Goal: Entertainment & Leisure: Browse casually

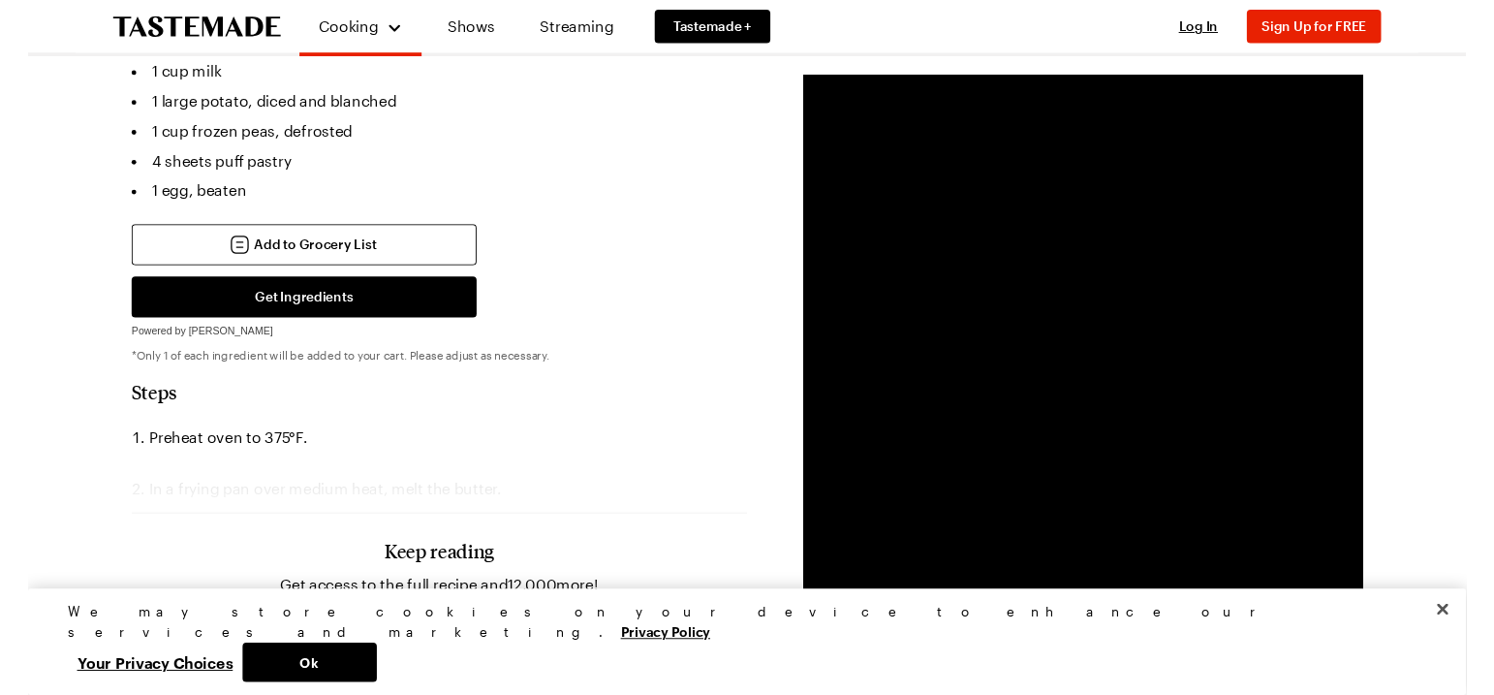
scroll to position [850, 0]
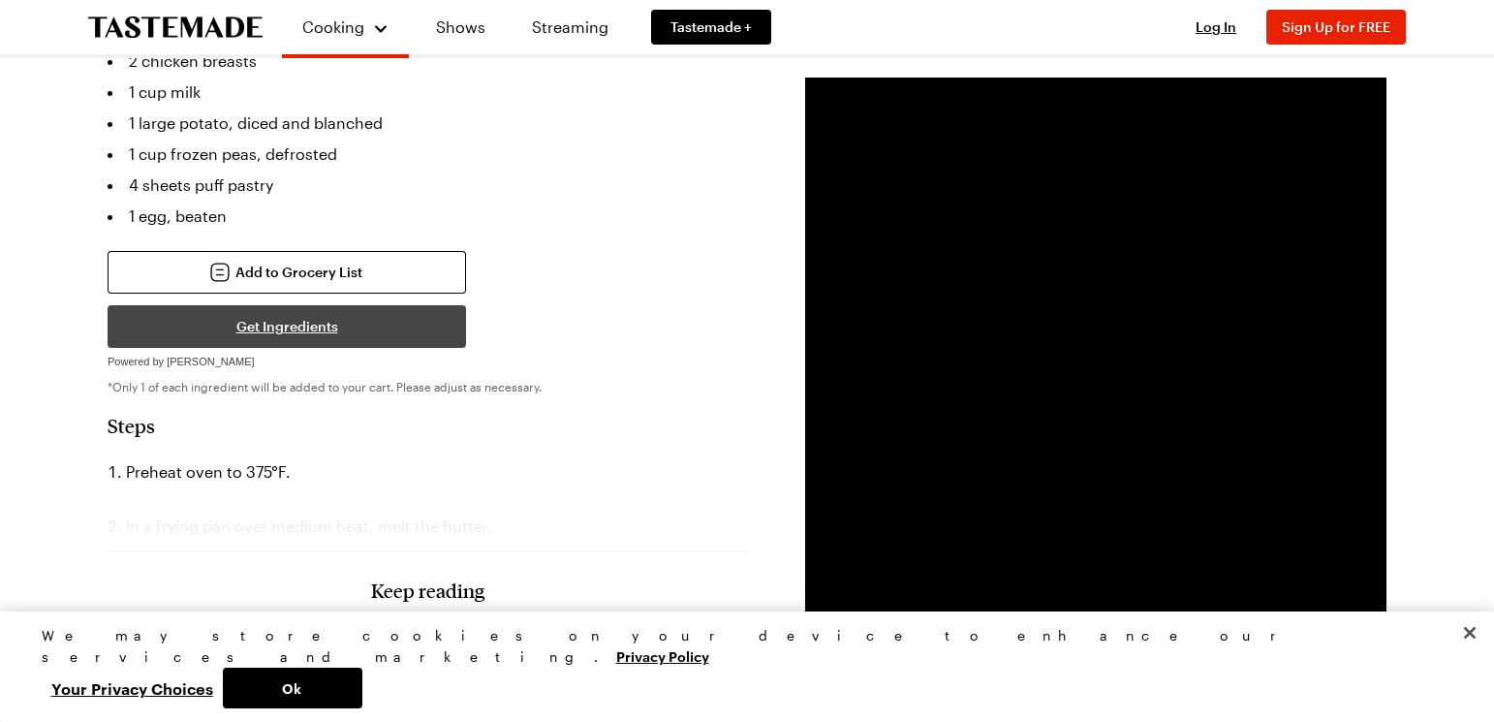
click at [322, 305] on button "Get Ingredients" at bounding box center [287, 326] width 359 height 43
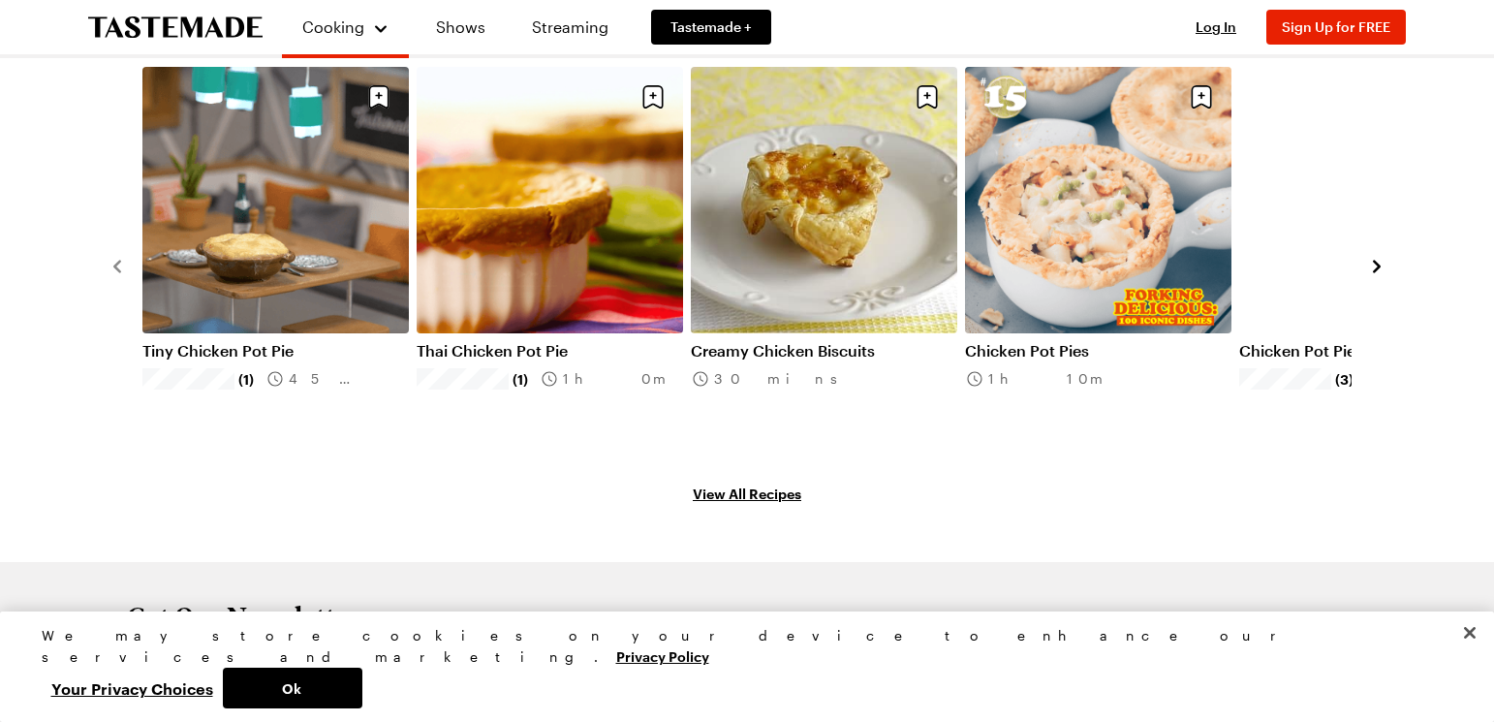
scroll to position [3095, 0]
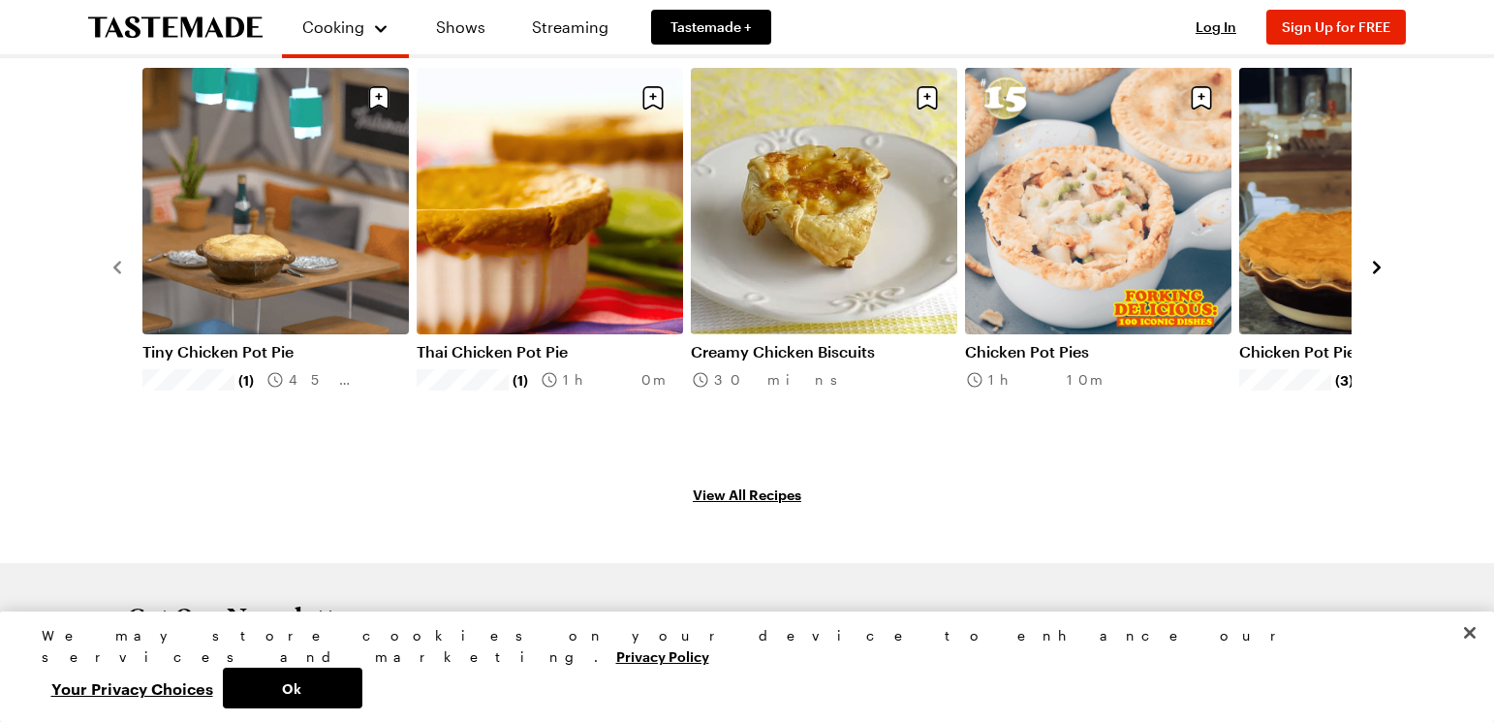
click at [790, 484] on link "View All Recipes" at bounding box center [747, 494] width 1279 height 21
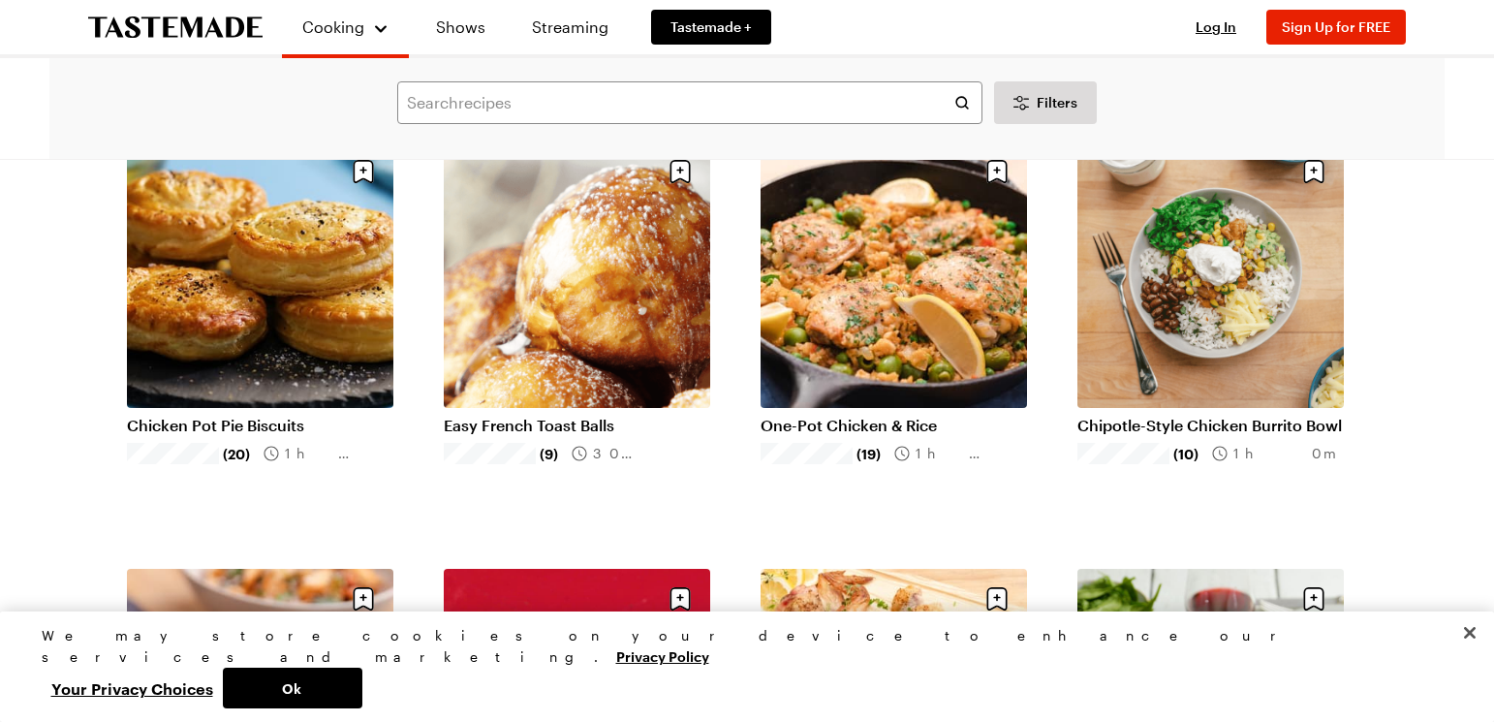
scroll to position [155, 0]
click at [1182, 415] on link "Chipotle-Style Chicken Burrito Bowl" at bounding box center [1211, 424] width 267 height 19
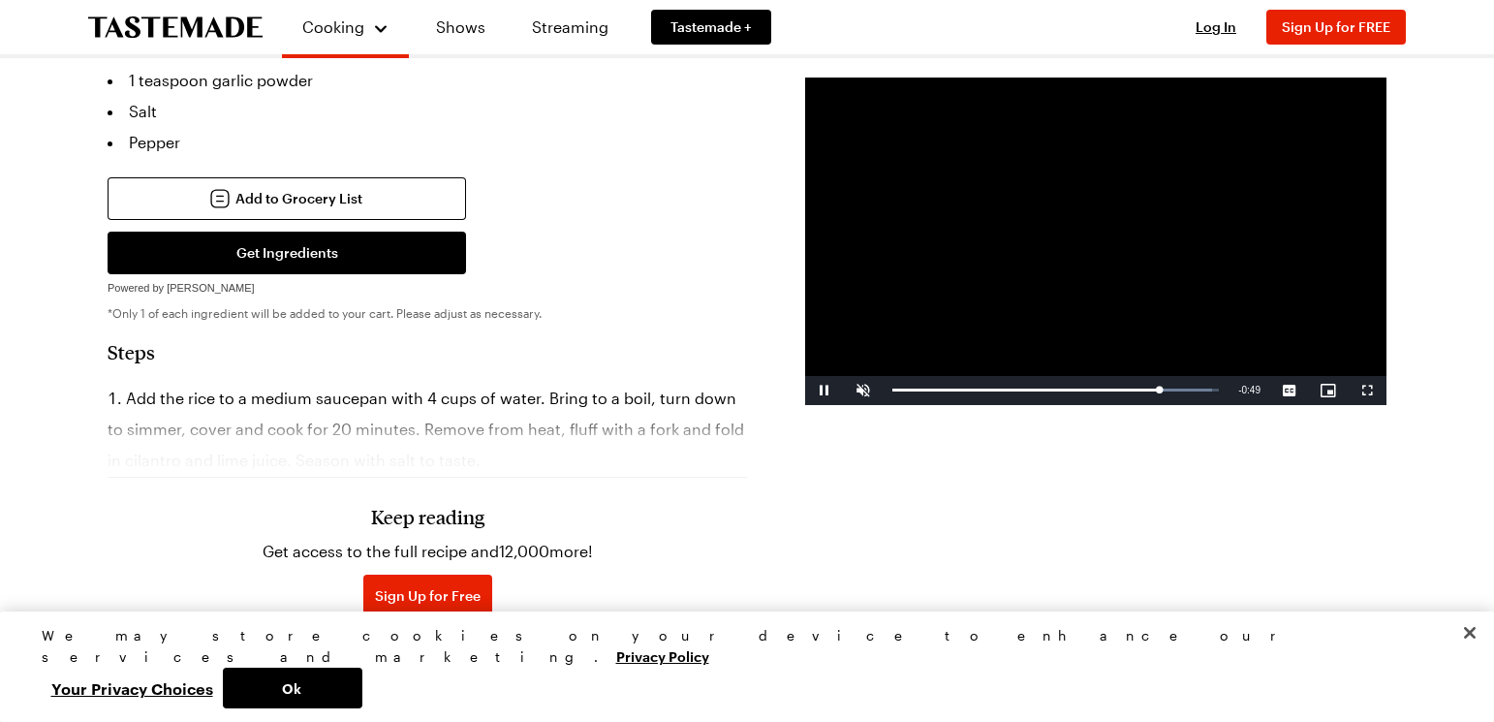
scroll to position [1671, 0]
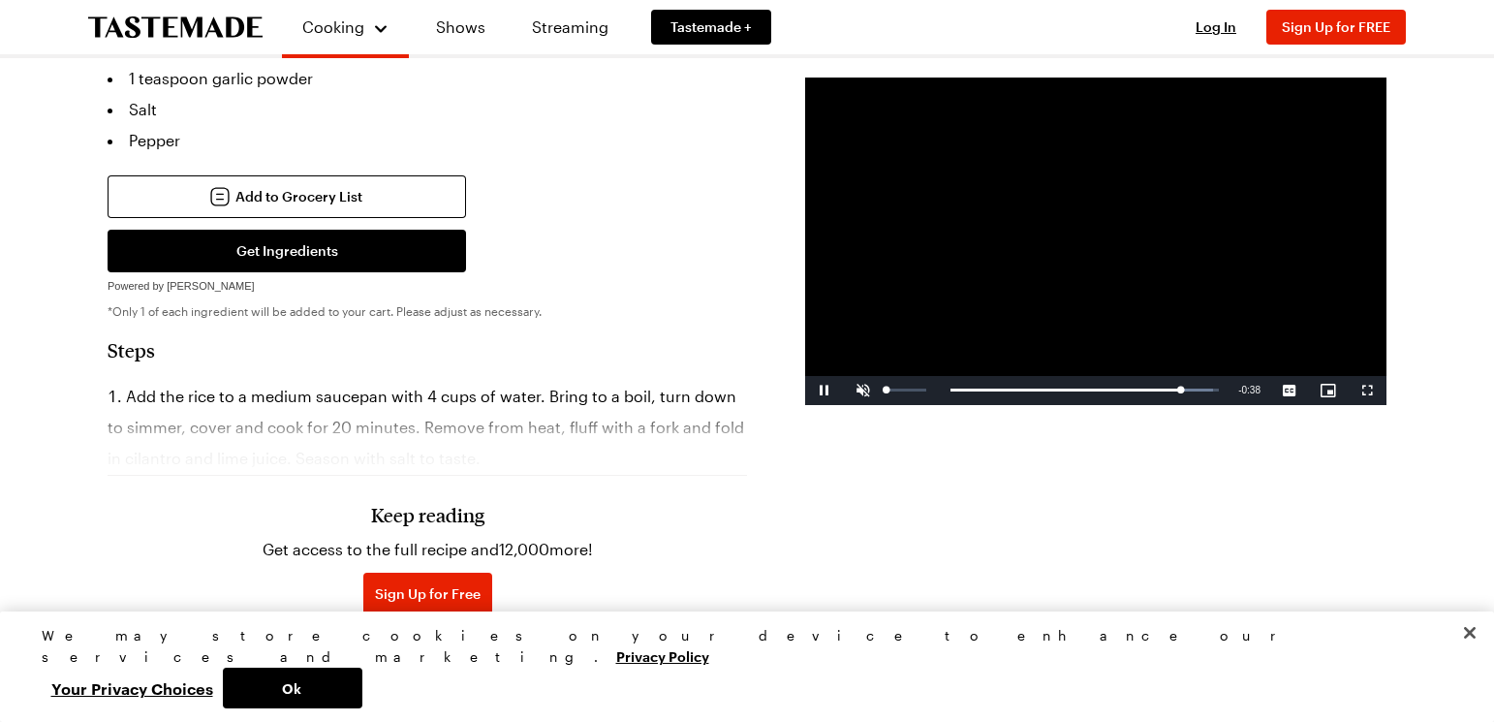
click at [860, 391] on span "Video Player" at bounding box center [863, 391] width 39 height 0
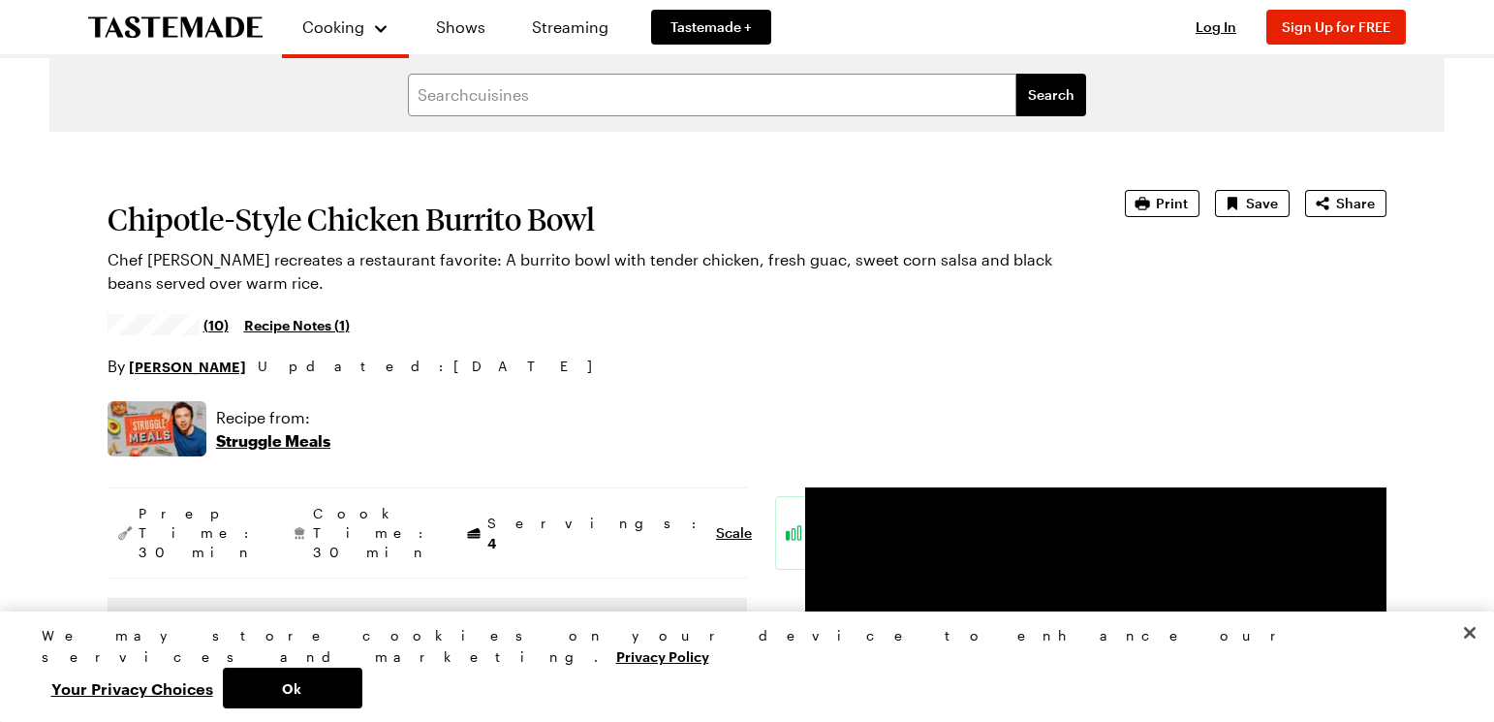
scroll to position [0, 0]
click at [468, 25] on link "Shows" at bounding box center [461, 27] width 88 height 54
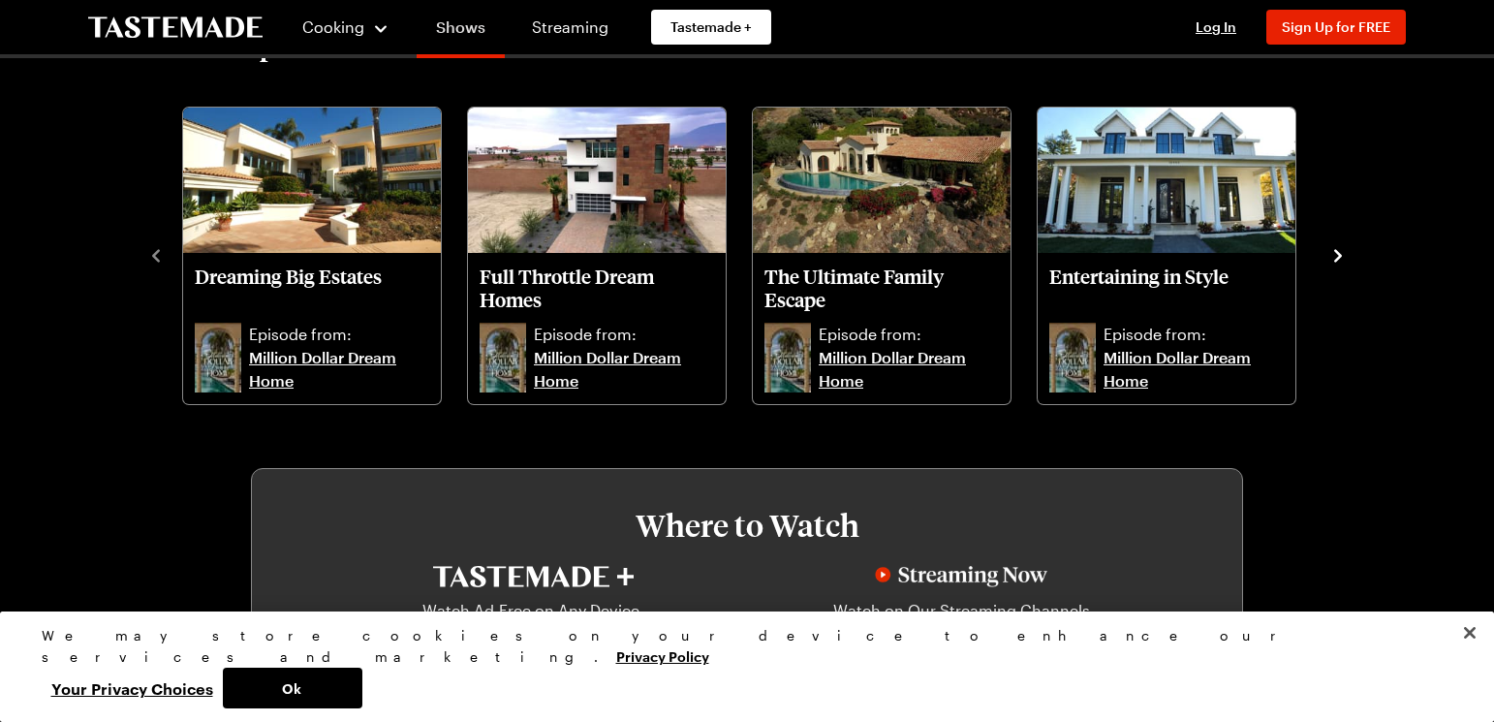
scroll to position [659, 0]
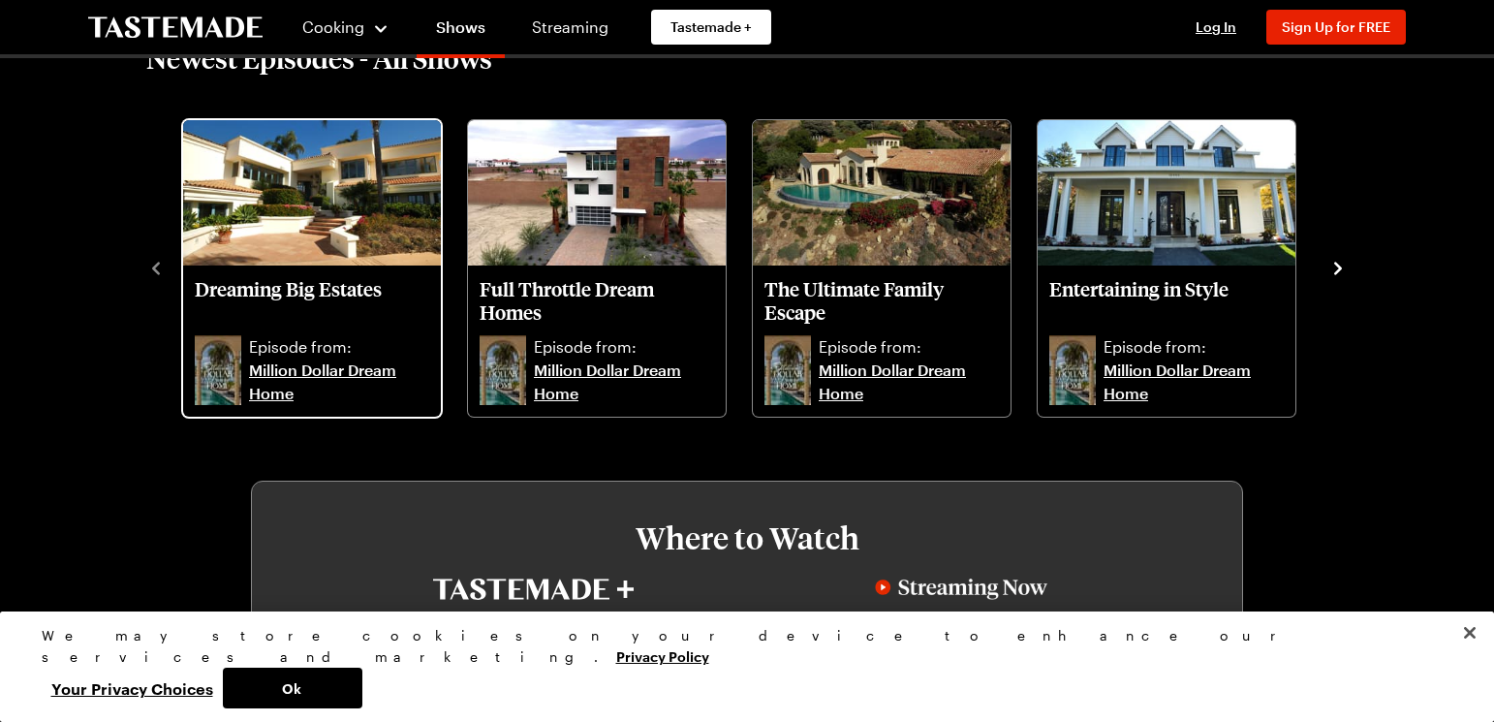
click at [289, 362] on link "Million Dollar Dream Home" at bounding box center [339, 382] width 180 height 47
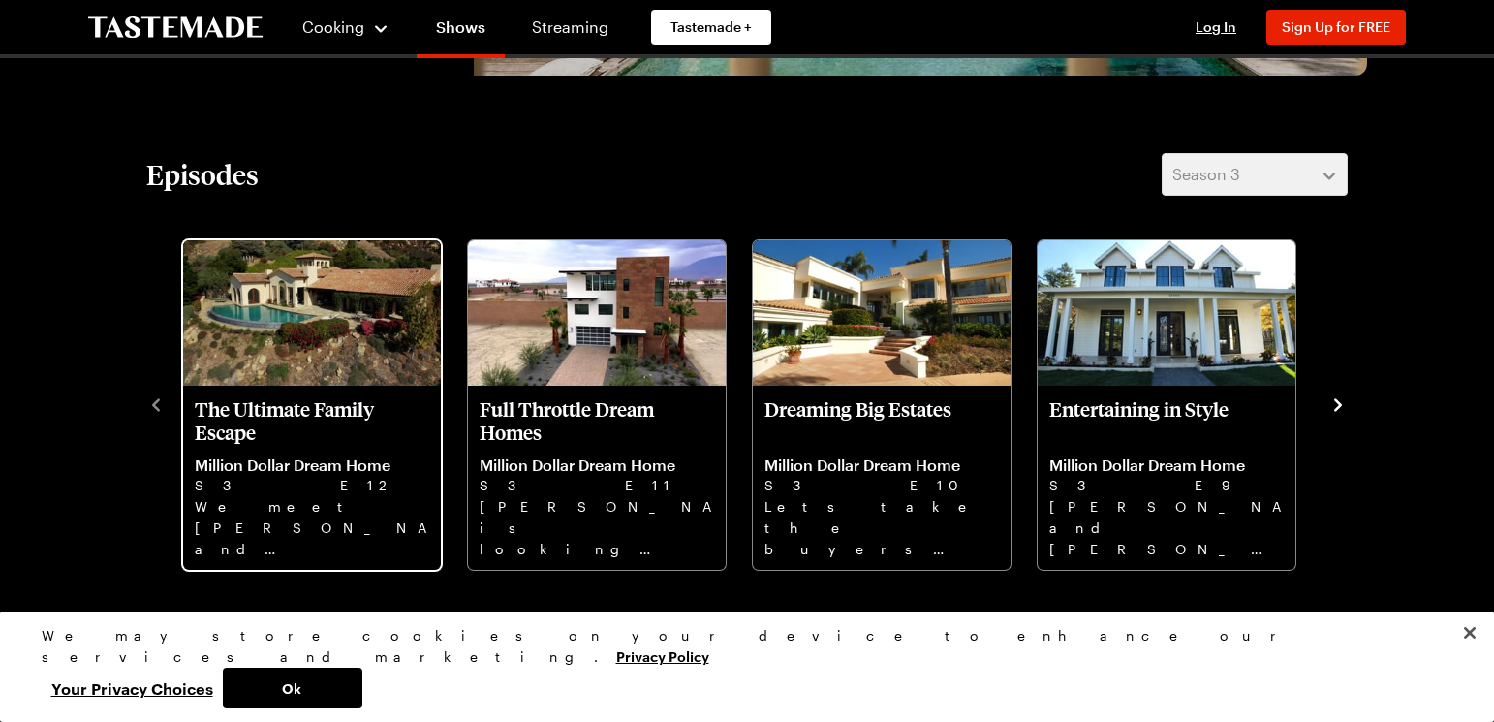
scroll to position [517, 0]
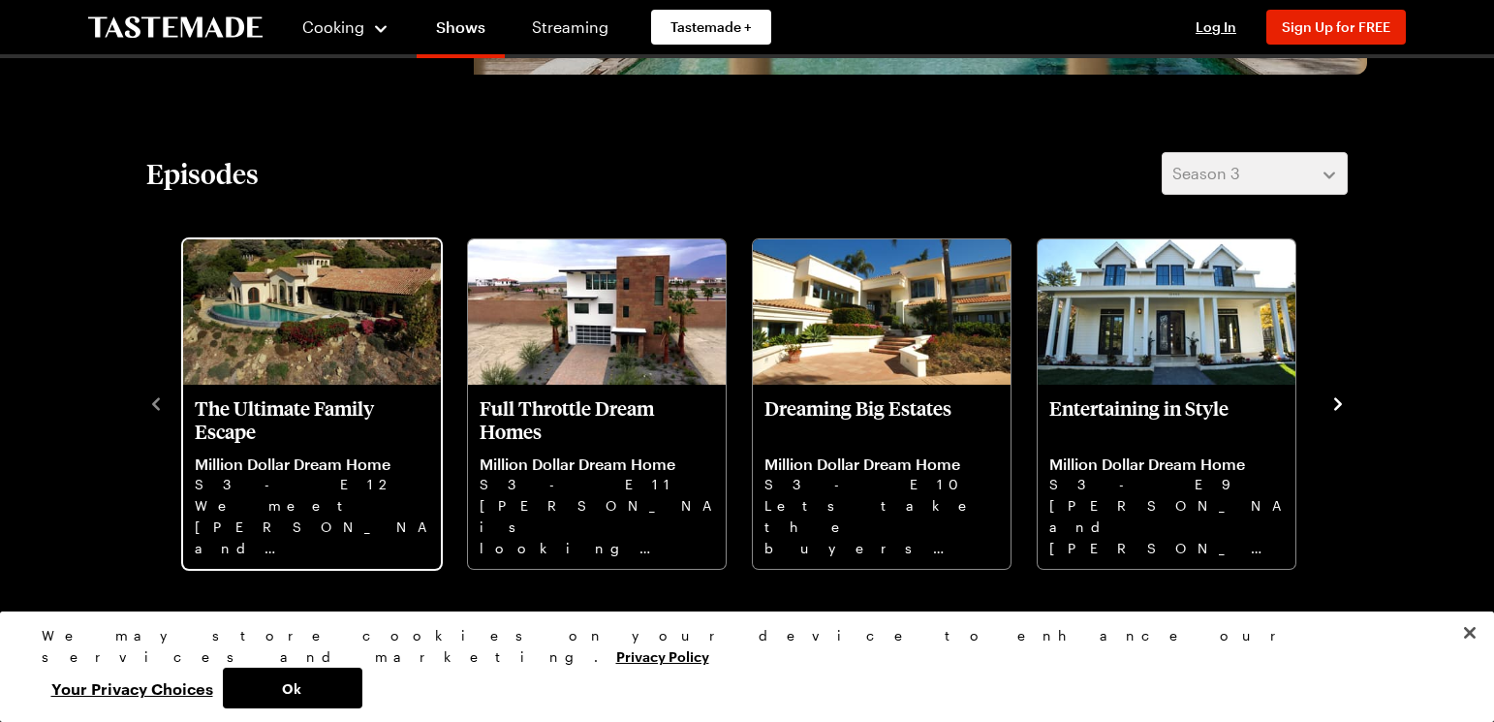
click at [331, 396] on p "The Ultimate Family Escape" at bounding box center [312, 419] width 235 height 47
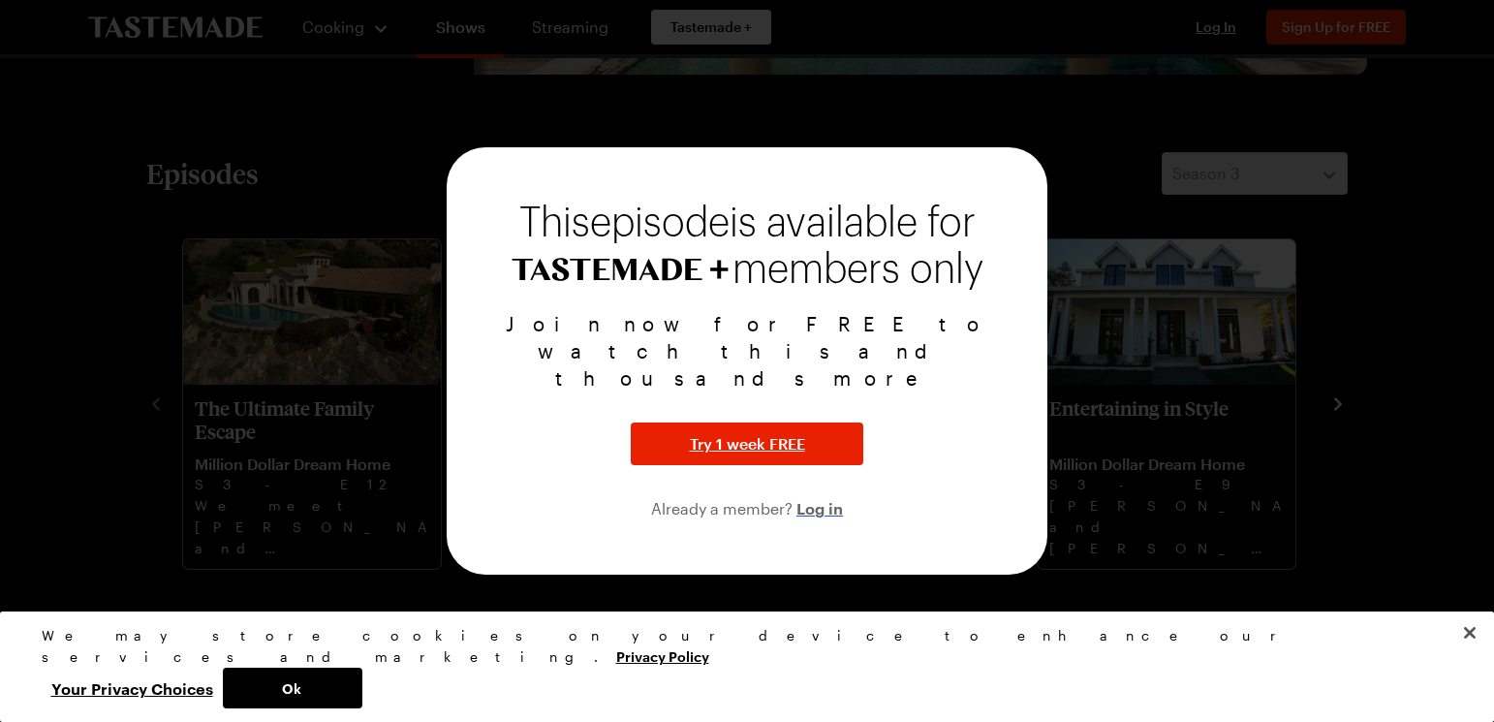
click at [806, 496] on span "Log in" at bounding box center [820, 507] width 47 height 23
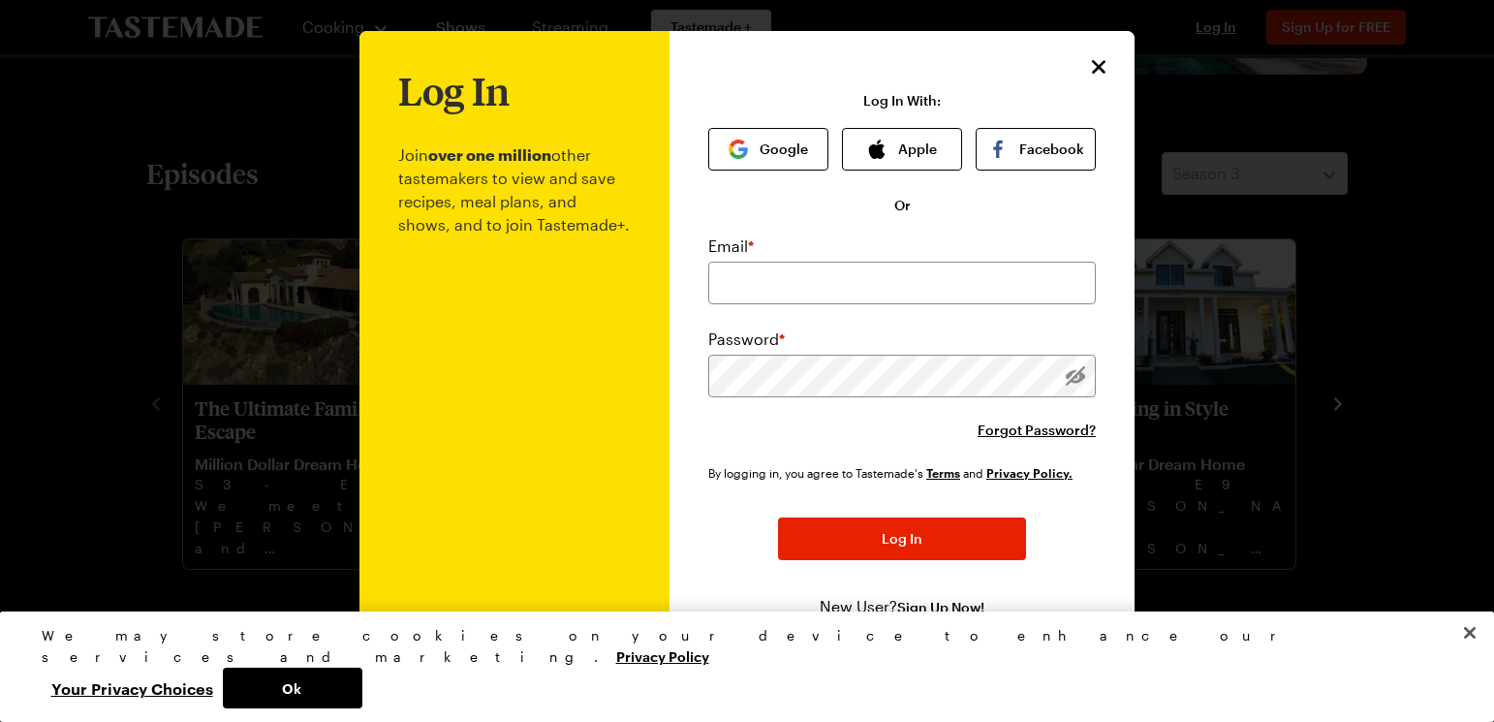
click at [1098, 63] on icon "Close" at bounding box center [1098, 66] width 23 height 23
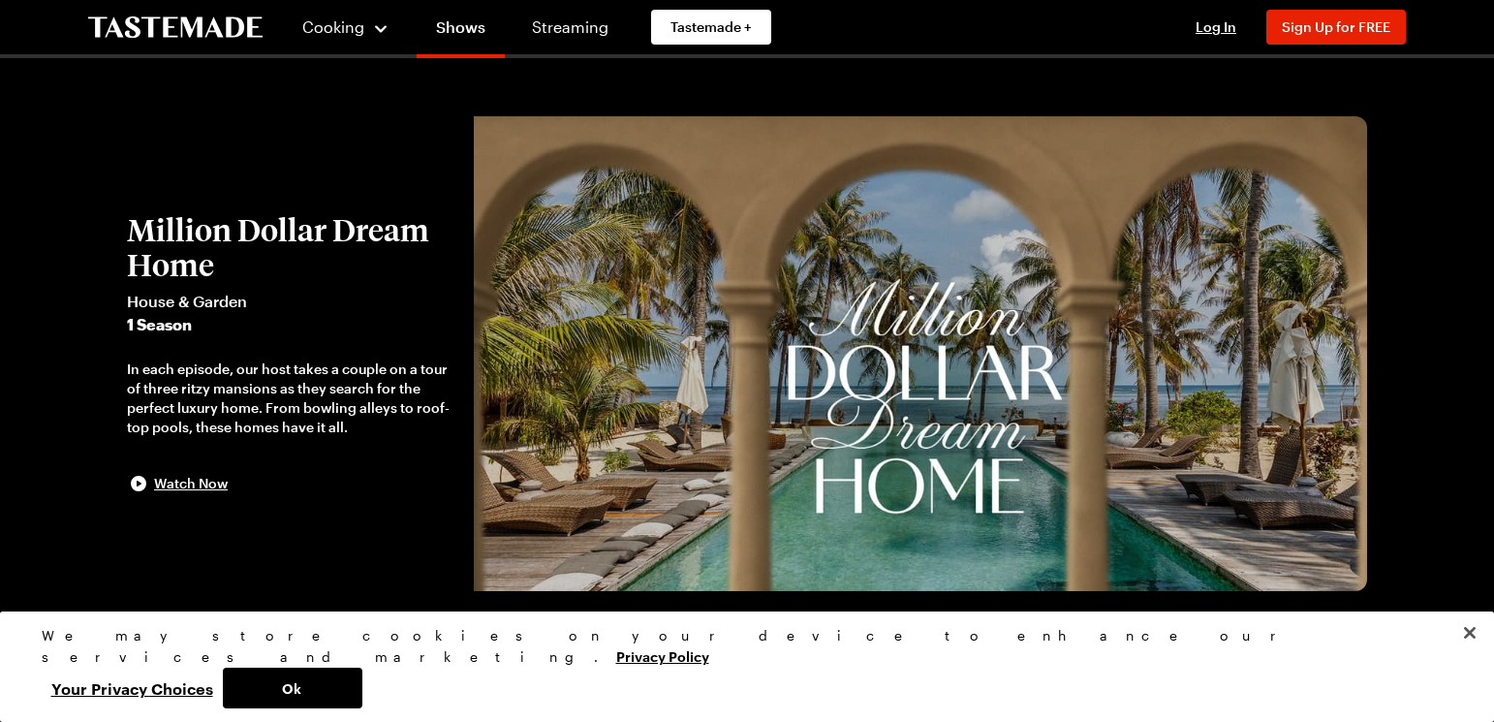
scroll to position [0, 0]
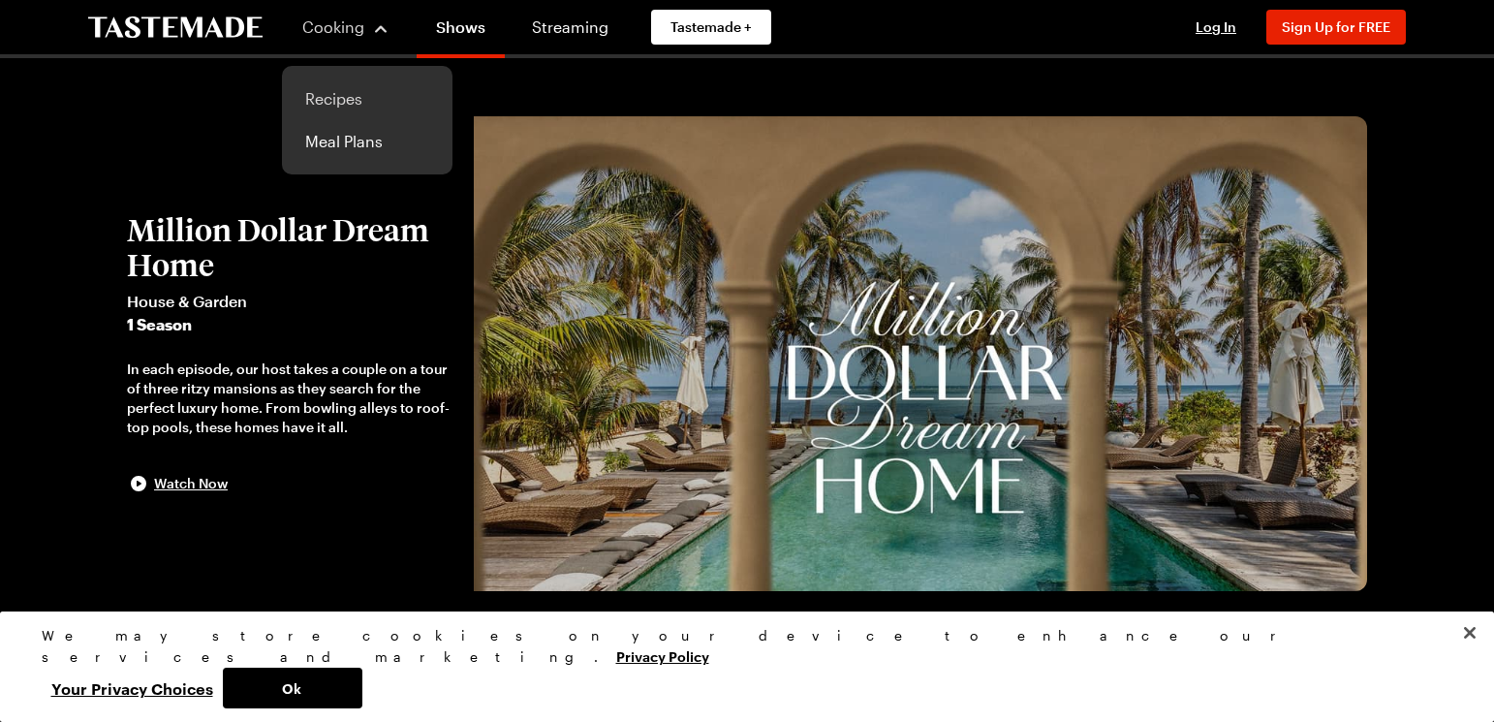
click at [348, 102] on link "Recipes" at bounding box center [367, 99] width 147 height 43
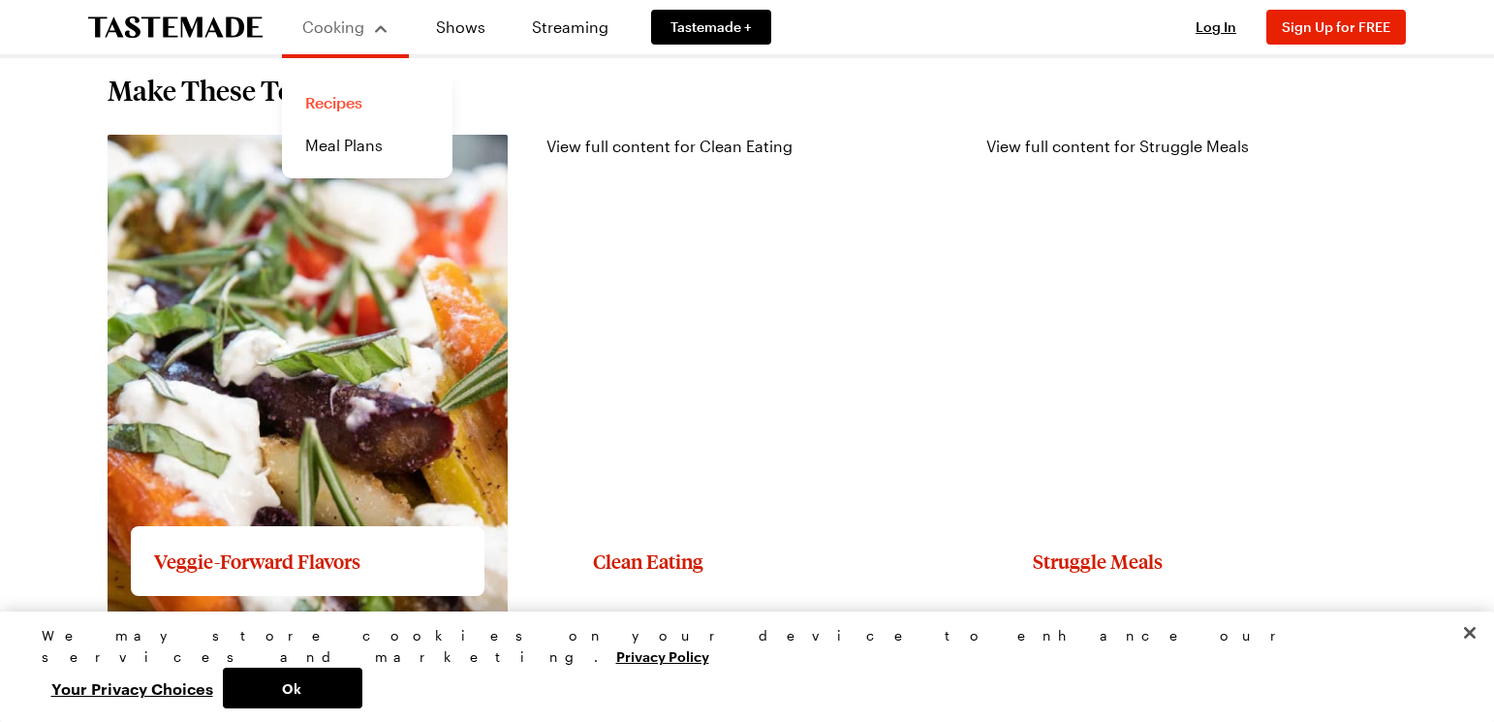
scroll to position [1923, 0]
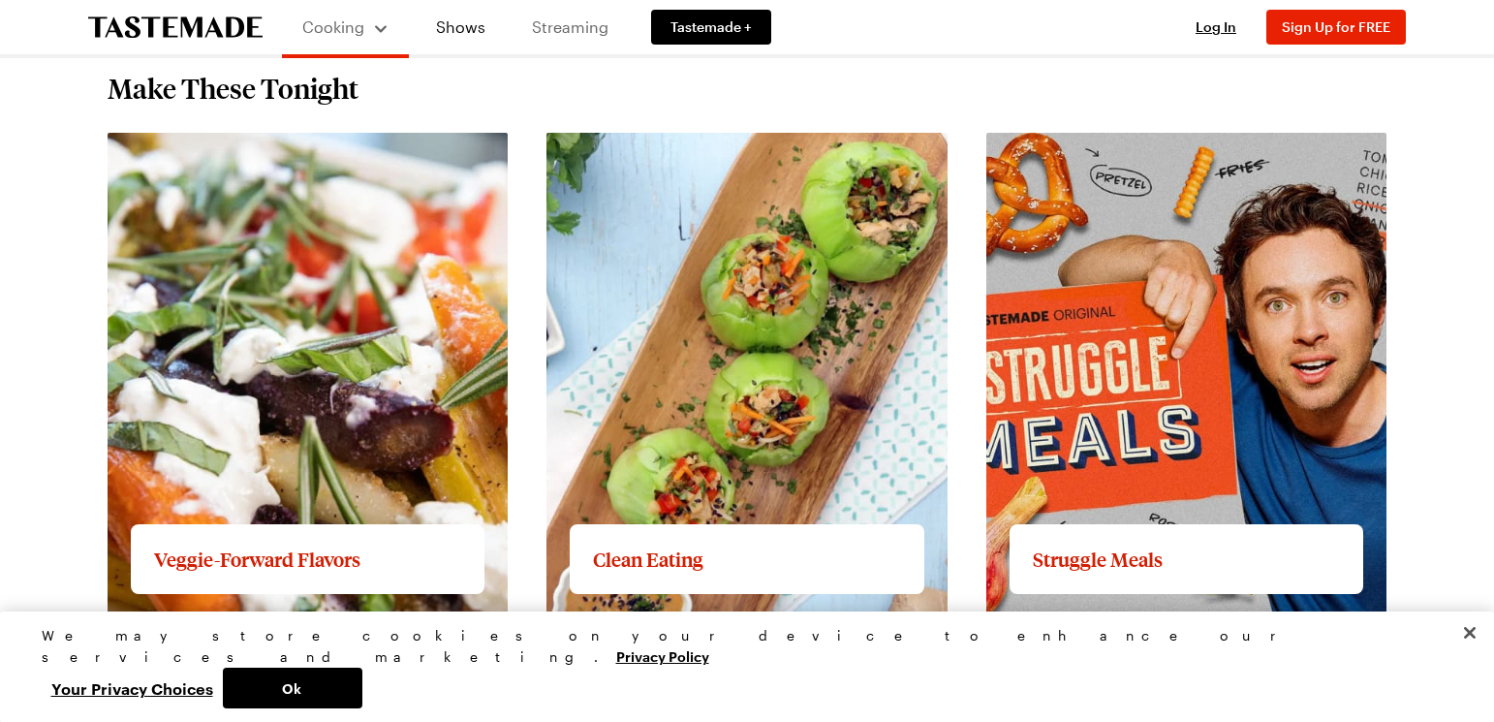
click at [554, 30] on link "Streaming" at bounding box center [570, 27] width 115 height 54
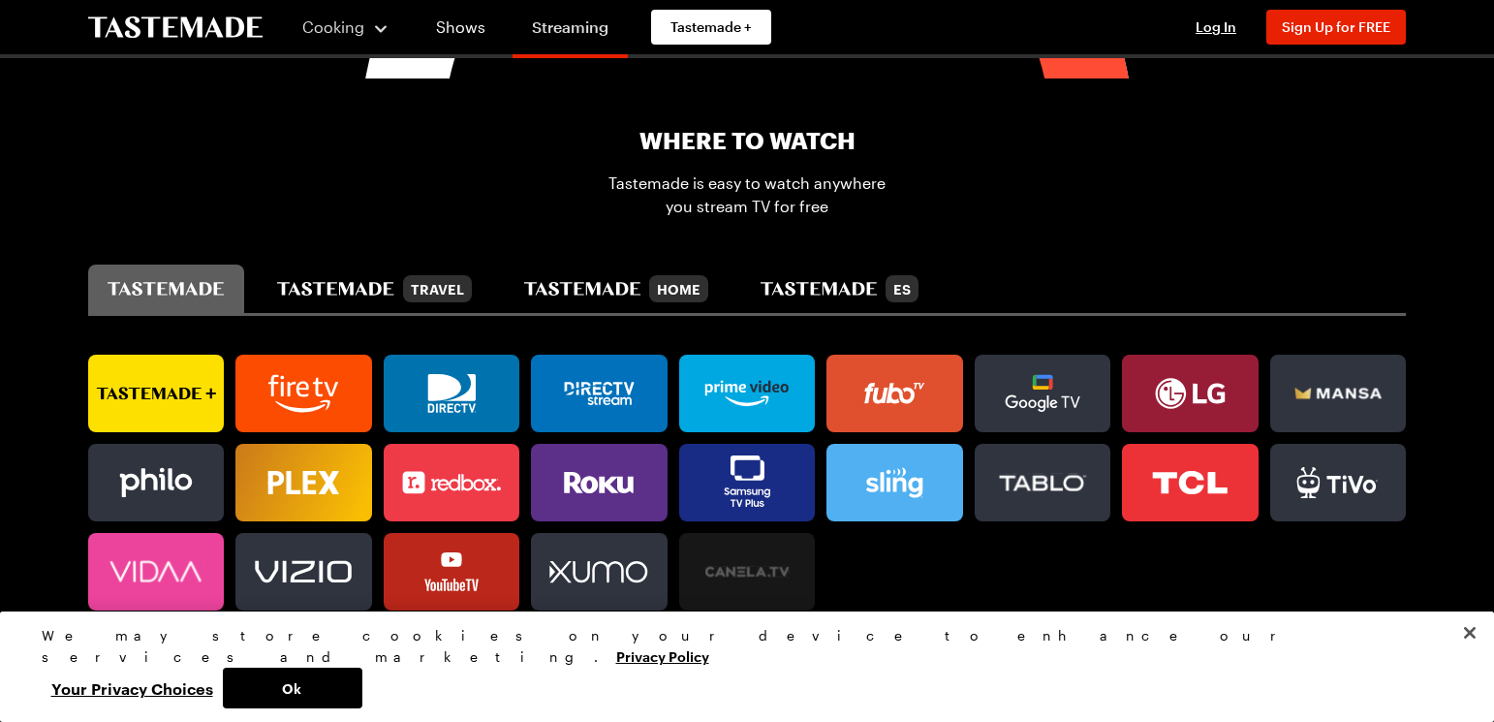
scroll to position [1138, 0]
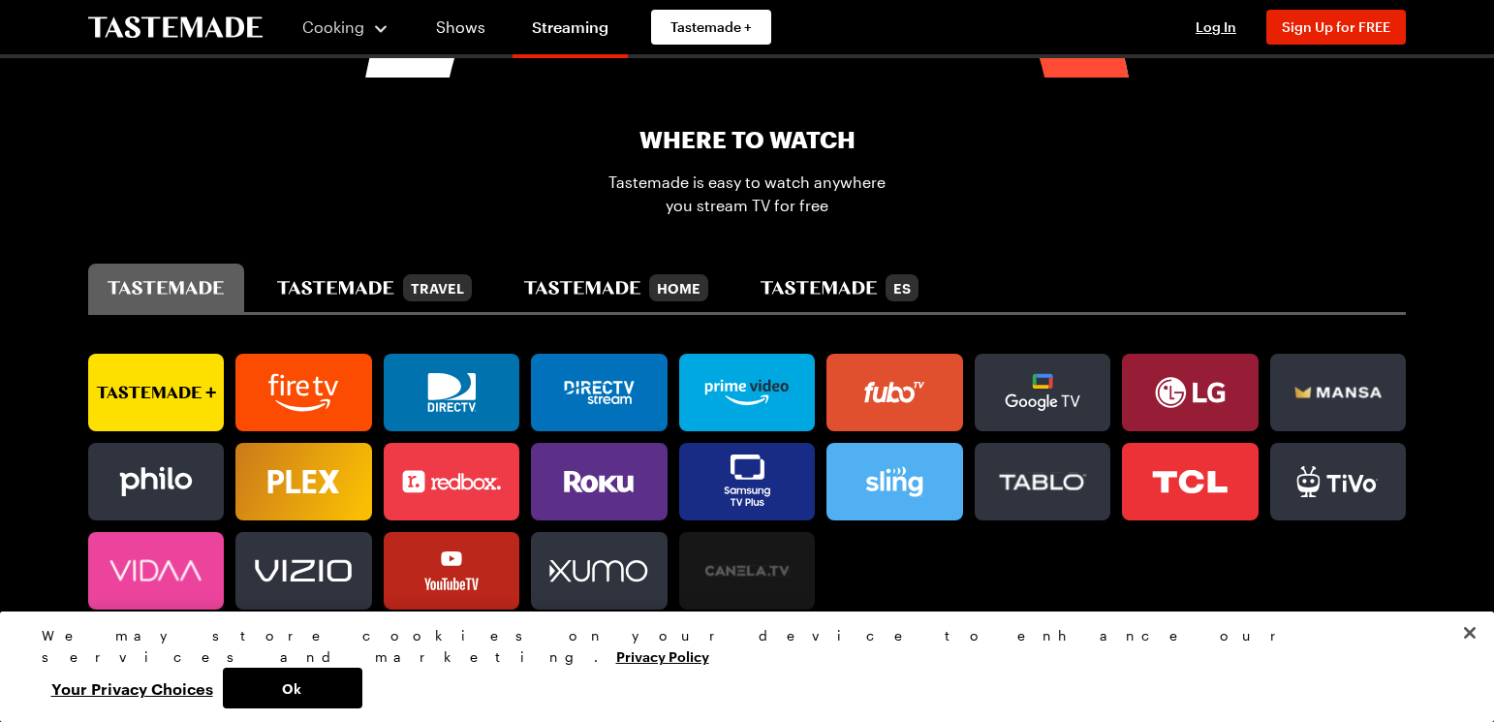
drag, startPoint x: 453, startPoint y: 558, endPoint x: 453, endPoint y: 531, distance: 27.1
click at [453, 558] on icon at bounding box center [452, 570] width 136 height 39
